Goal: Task Accomplishment & Management: Manage account settings

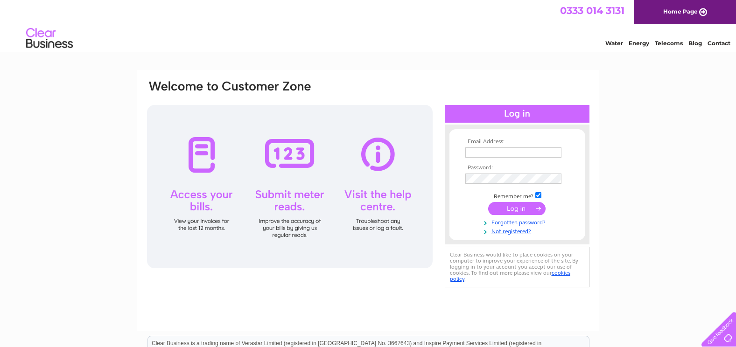
type input "argyleguesthouse@yahoo.co.uk"
click at [514, 210] on input "submit" at bounding box center [516, 208] width 57 height 13
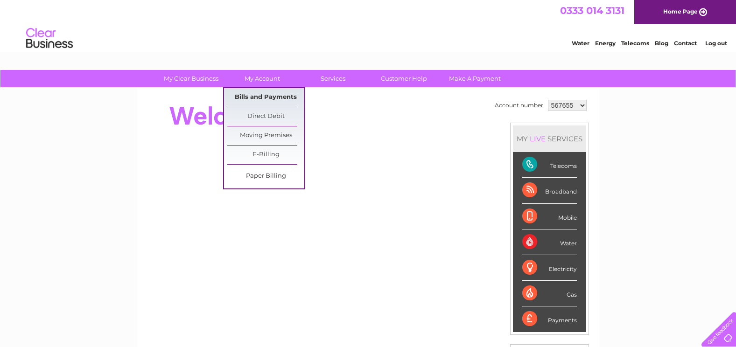
click at [262, 102] on link "Bills and Payments" at bounding box center [265, 97] width 77 height 19
